Goal: Task Accomplishment & Management: Use online tool/utility

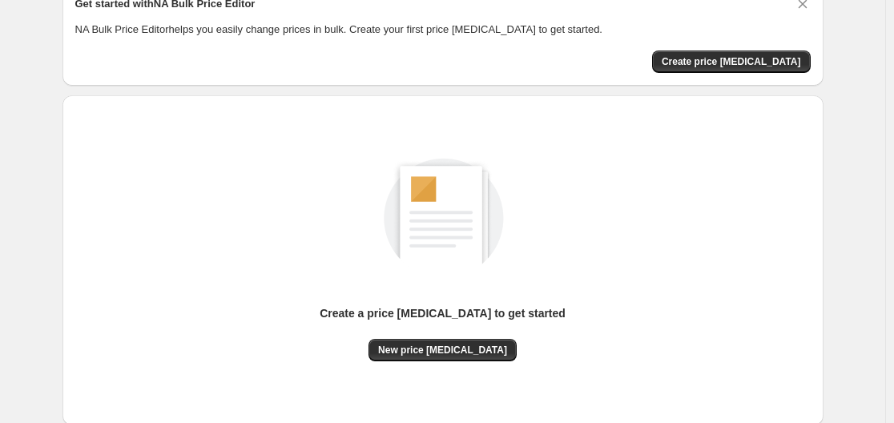
scroll to position [160, 0]
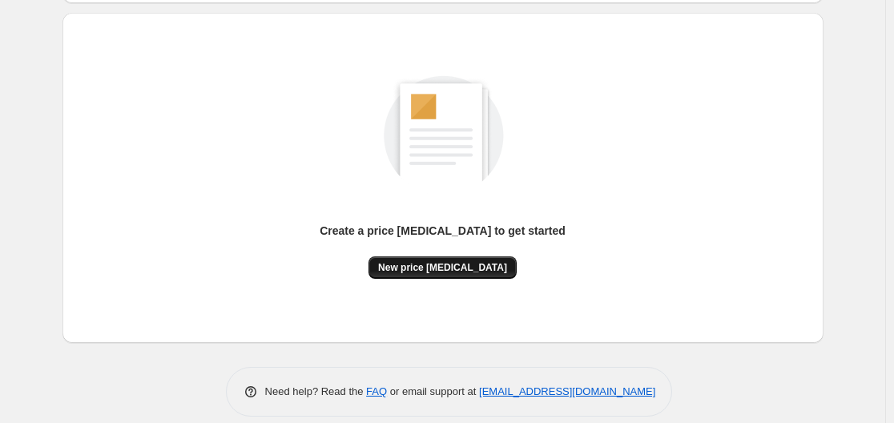
click at [442, 266] on span "New price [MEDICAL_DATA]" at bounding box center [442, 267] width 129 height 13
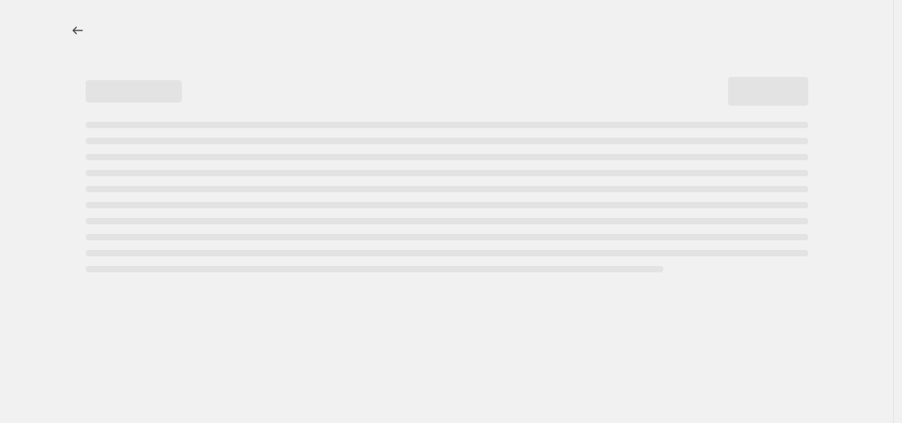
select select "percentage"
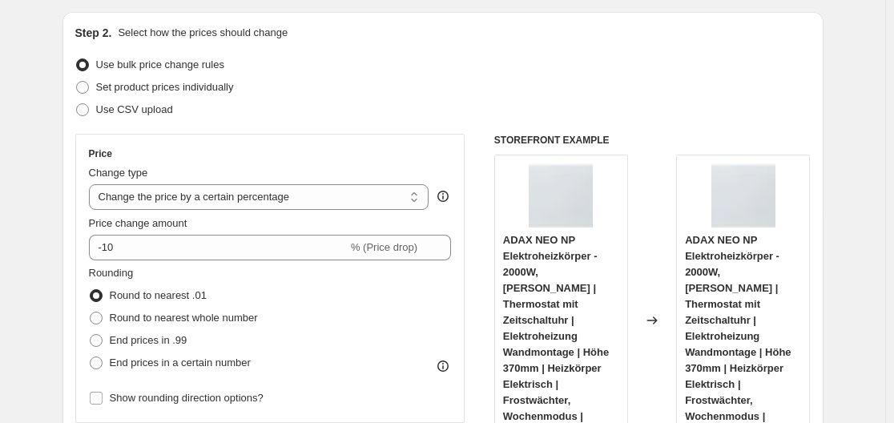
scroll to position [160, 0]
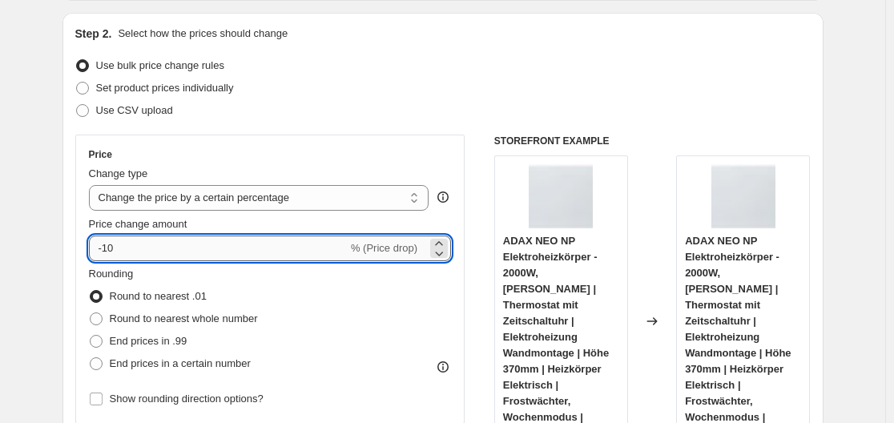
click at [214, 255] on input "-10" at bounding box center [218, 249] width 259 height 26
type input "-1"
type input "-35"
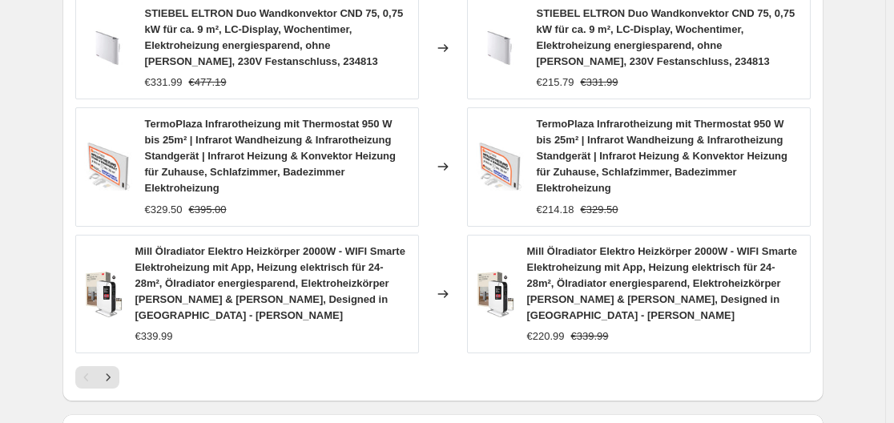
scroll to position [1414, 0]
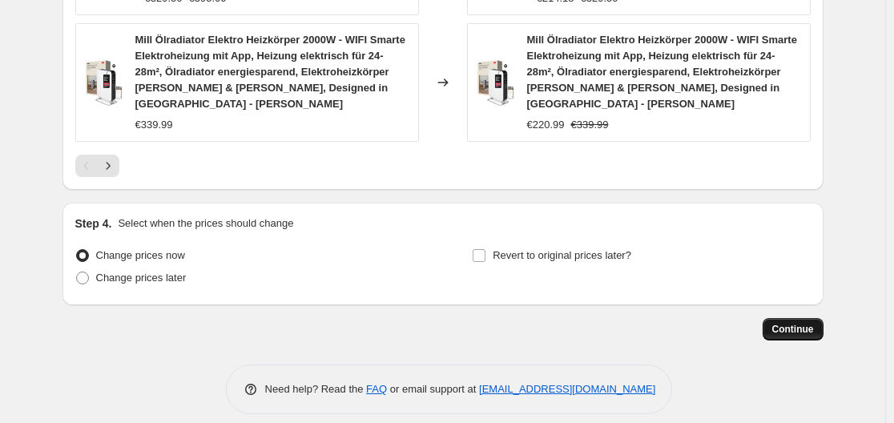
click at [814, 323] on span "Continue" at bounding box center [794, 329] width 42 height 13
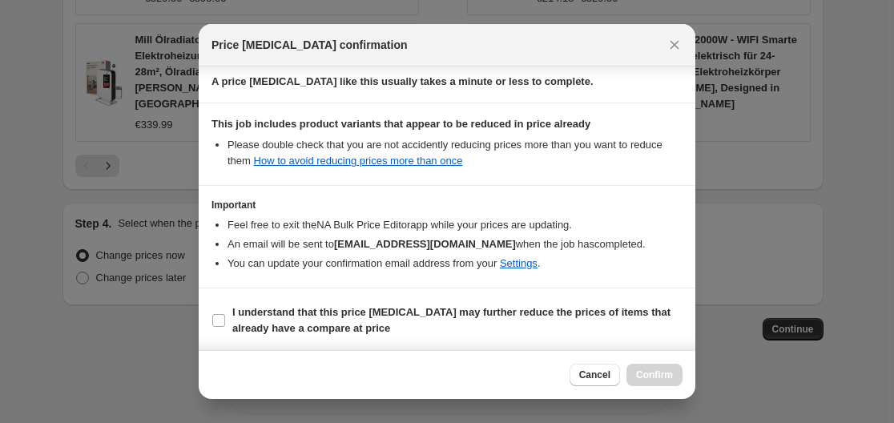
scroll to position [252, 0]
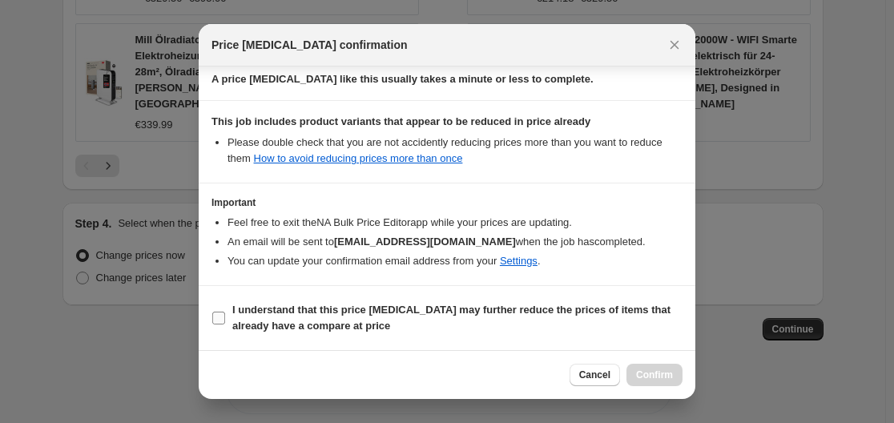
click at [225, 321] on span ":r20:" at bounding box center [219, 318] width 14 height 14
click at [225, 321] on input "I understand that this price [MEDICAL_DATA] may further reduce the prices of it…" at bounding box center [218, 318] width 13 height 13
checkbox input "true"
click at [669, 372] on span "Confirm" at bounding box center [654, 375] width 37 height 13
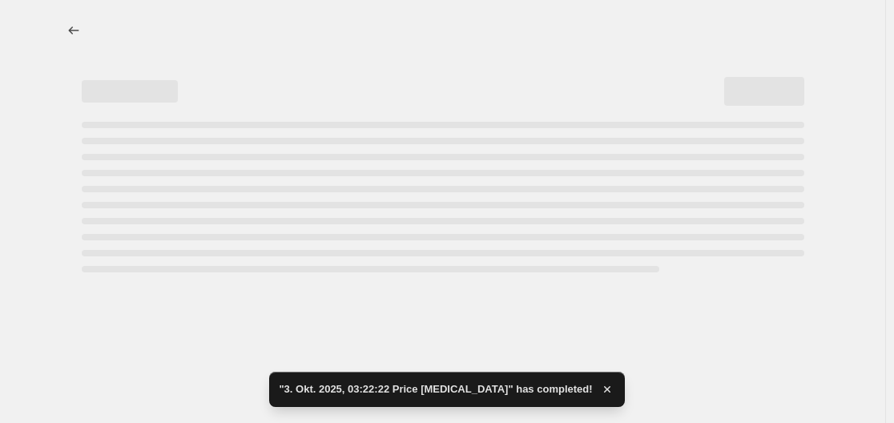
select select "percentage"
